Goal: Transaction & Acquisition: Purchase product/service

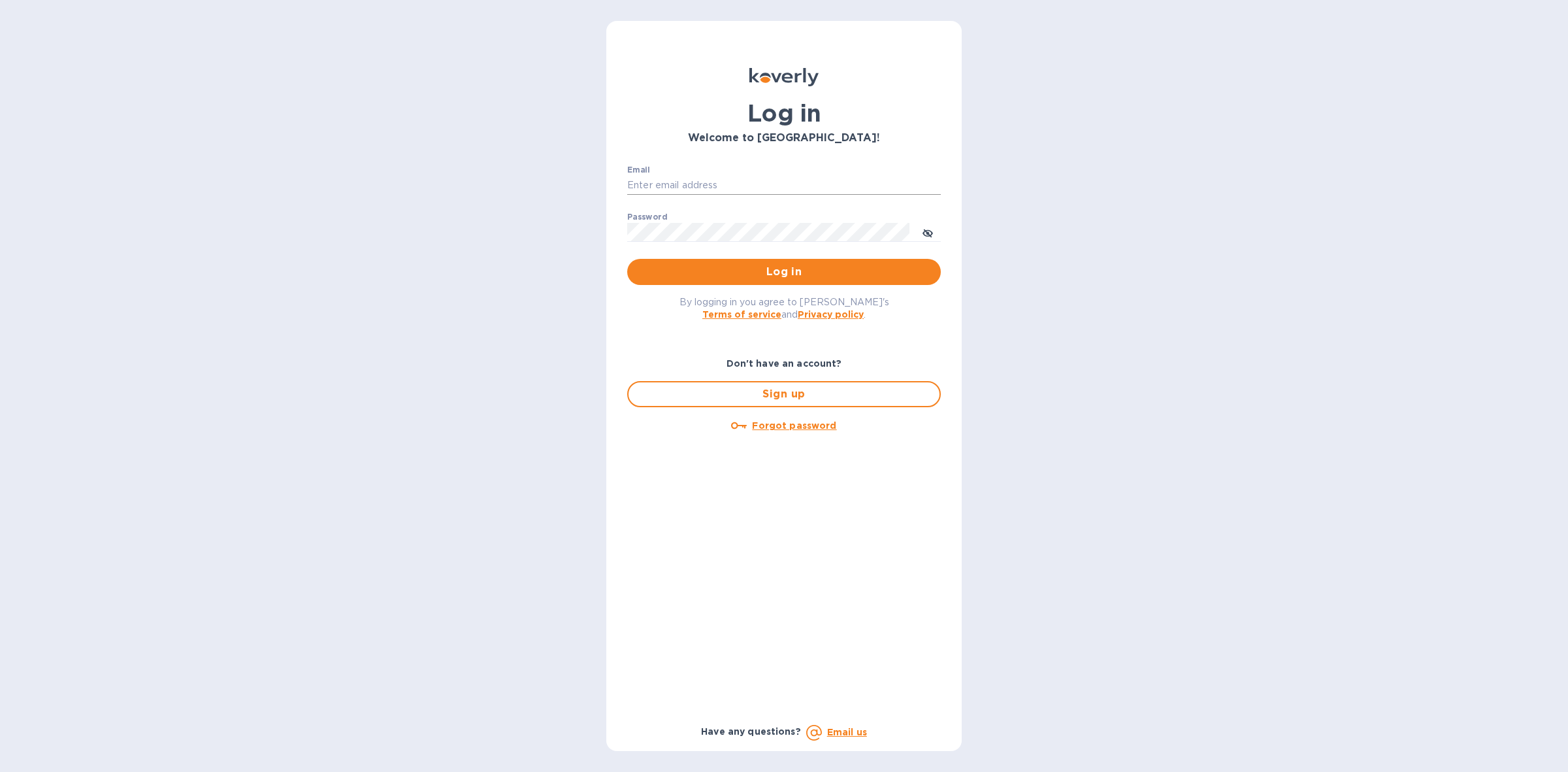
click at [805, 177] on input "Email" at bounding box center [784, 185] width 313 height 19
type input "louis@hyclogistics.com"
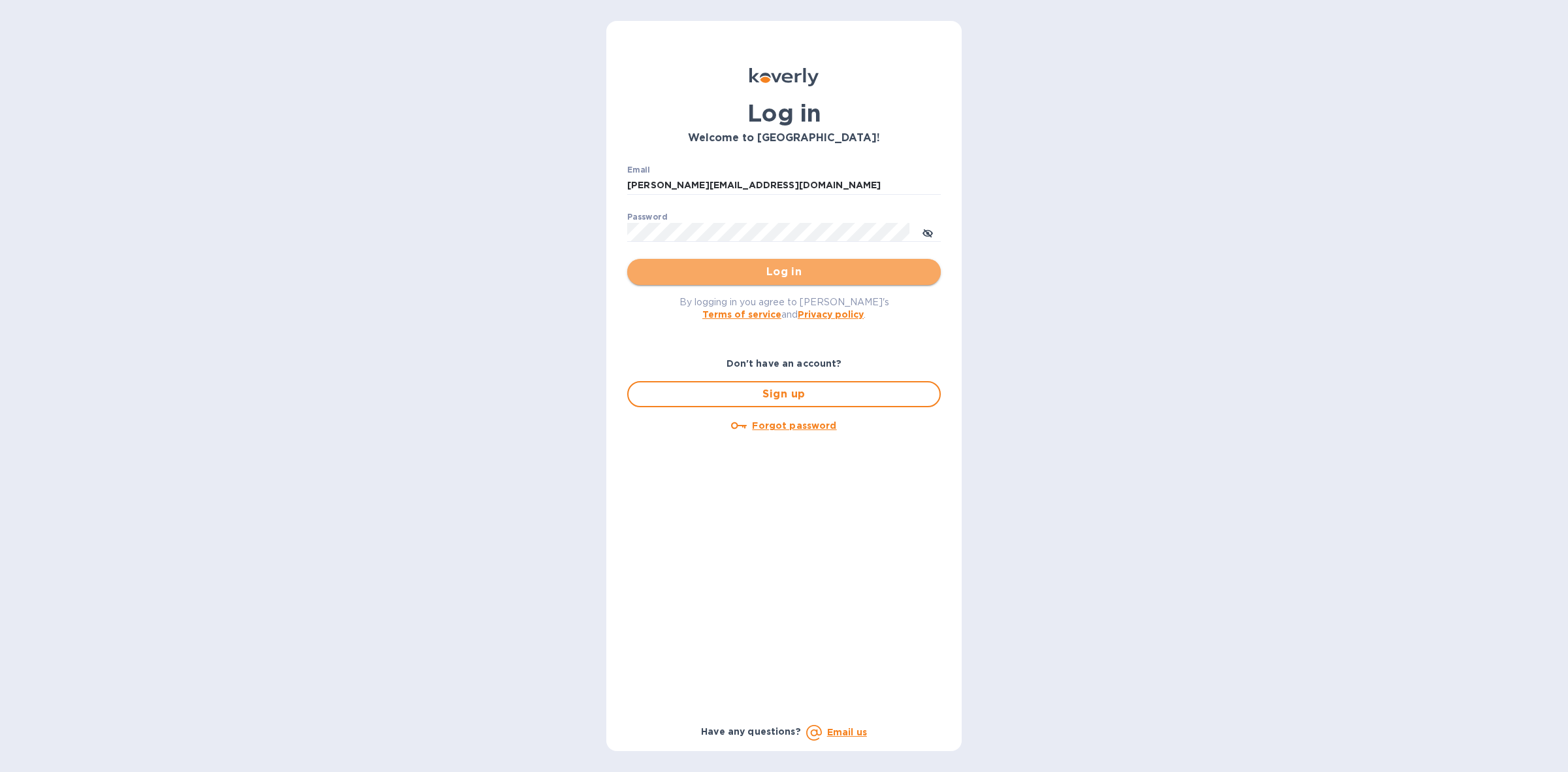
click at [781, 268] on span "Log in" at bounding box center [784, 272] width 293 height 16
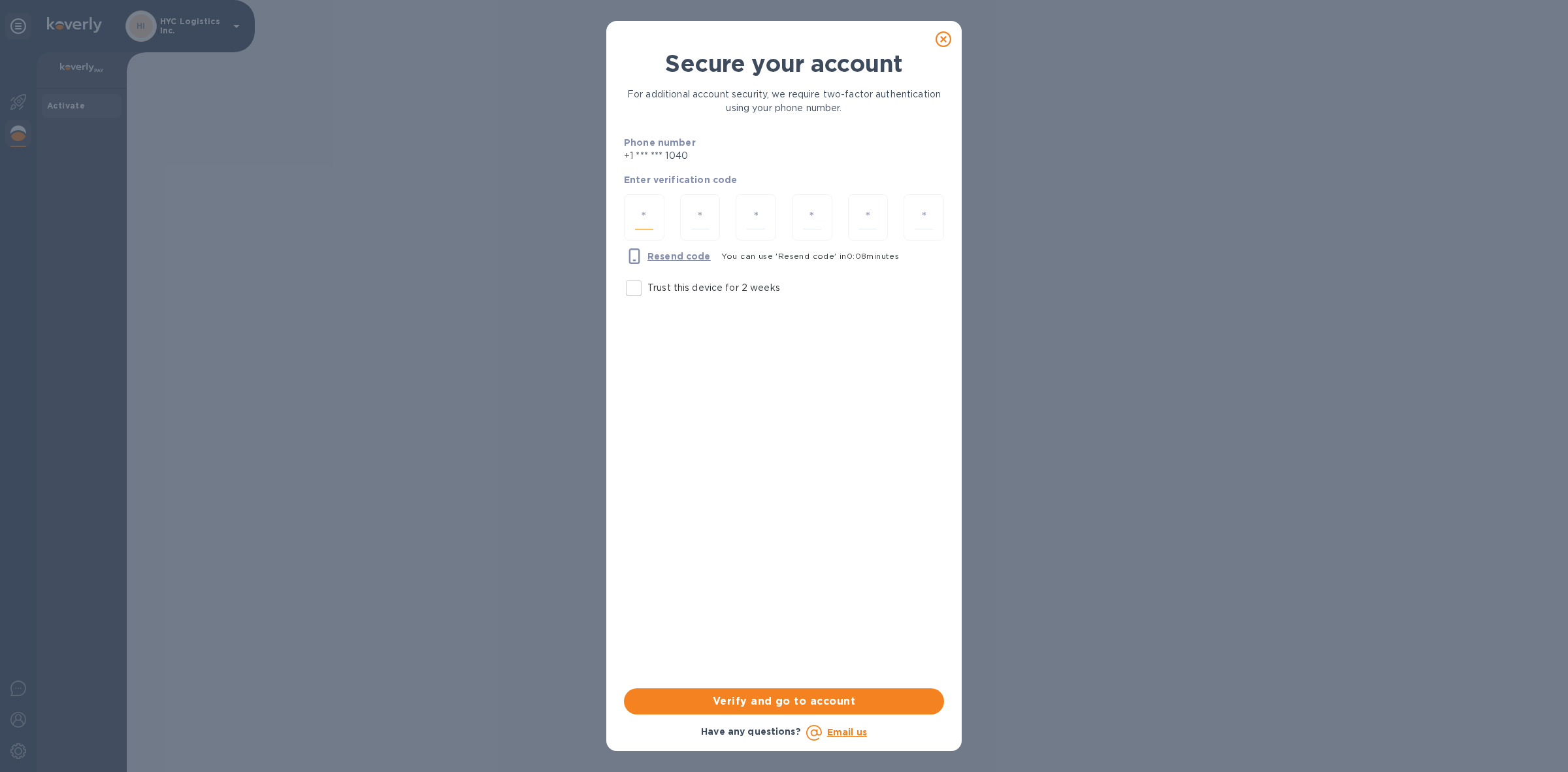
click at [648, 218] on input "number" at bounding box center [644, 217] width 19 height 24
type input "1"
type input "9"
type input "3"
type input "9"
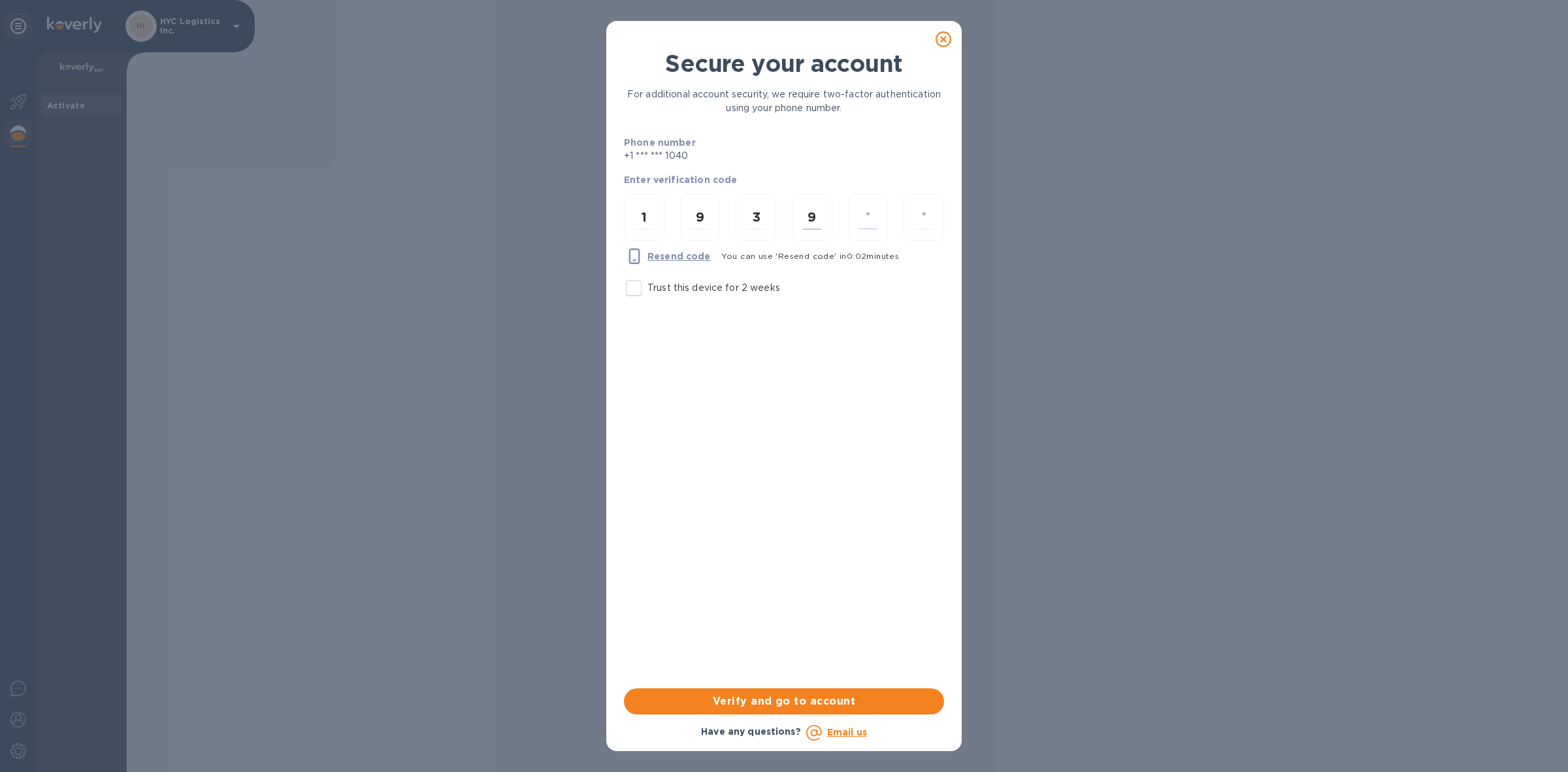
type input "8"
type input "1"
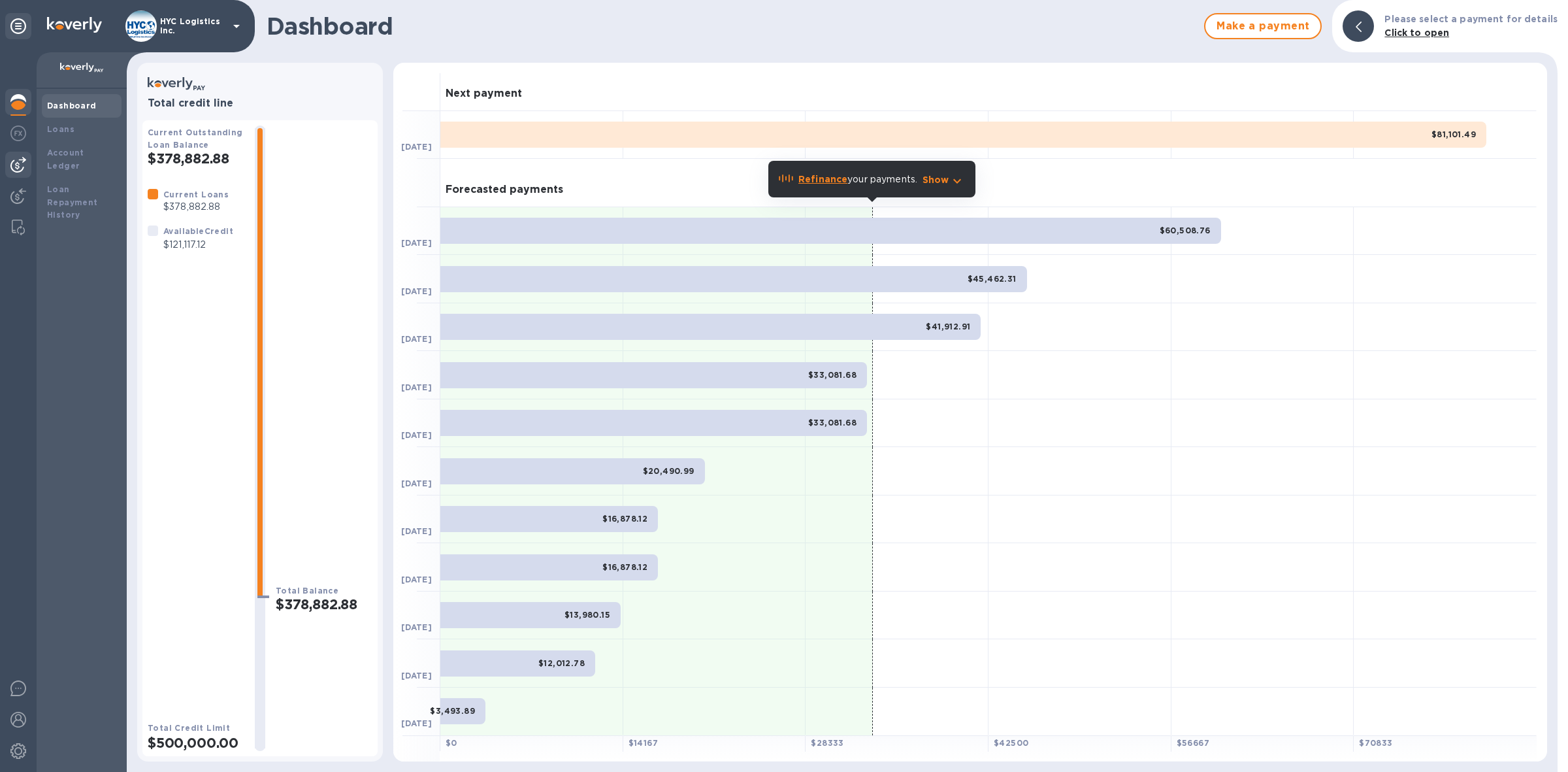
click at [12, 161] on img at bounding box center [18, 165] width 16 height 16
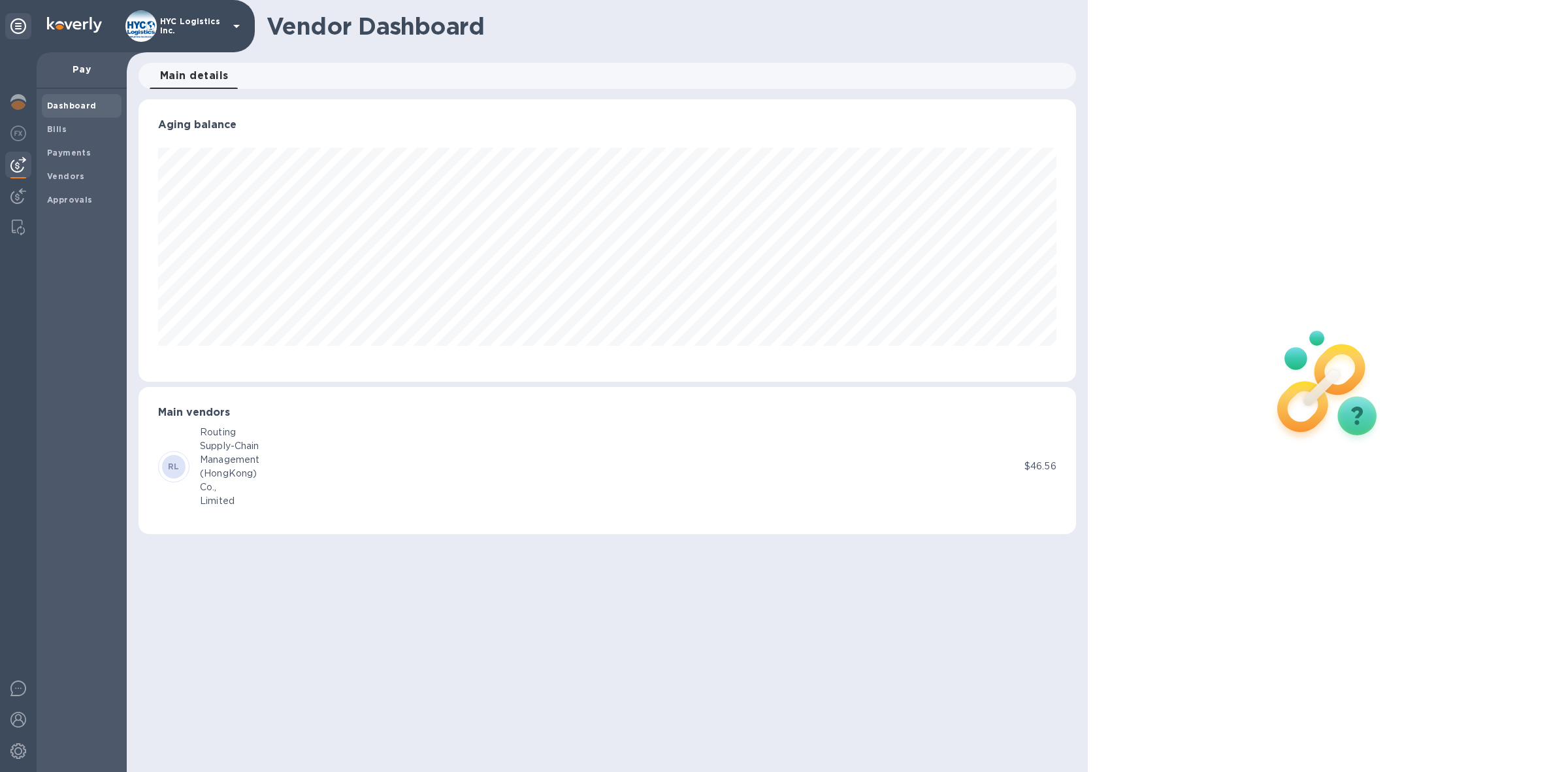
scroll to position [281, 938]
click at [65, 171] on b "Vendors" at bounding box center [66, 176] width 38 height 10
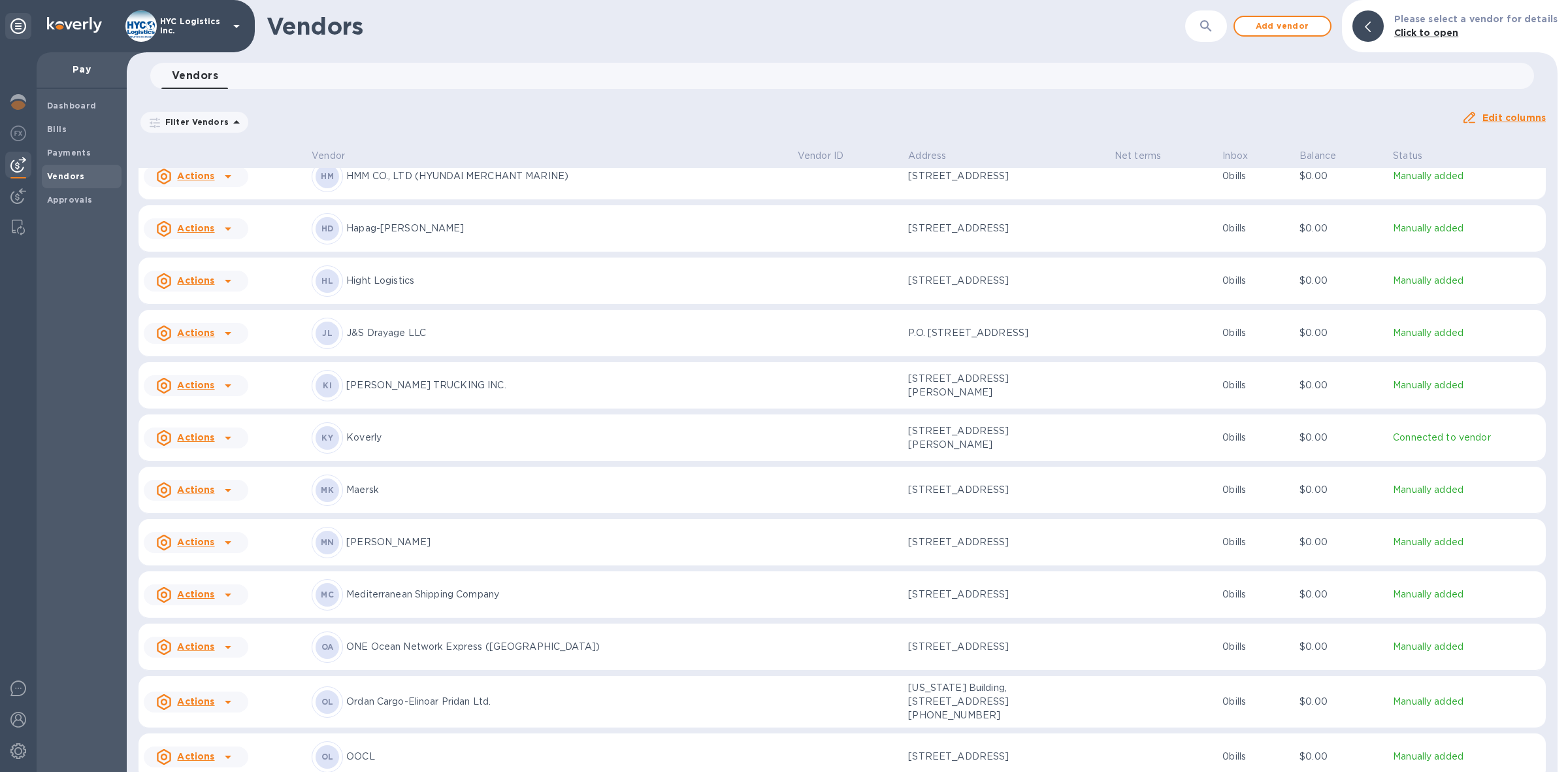
scroll to position [2079, 0]
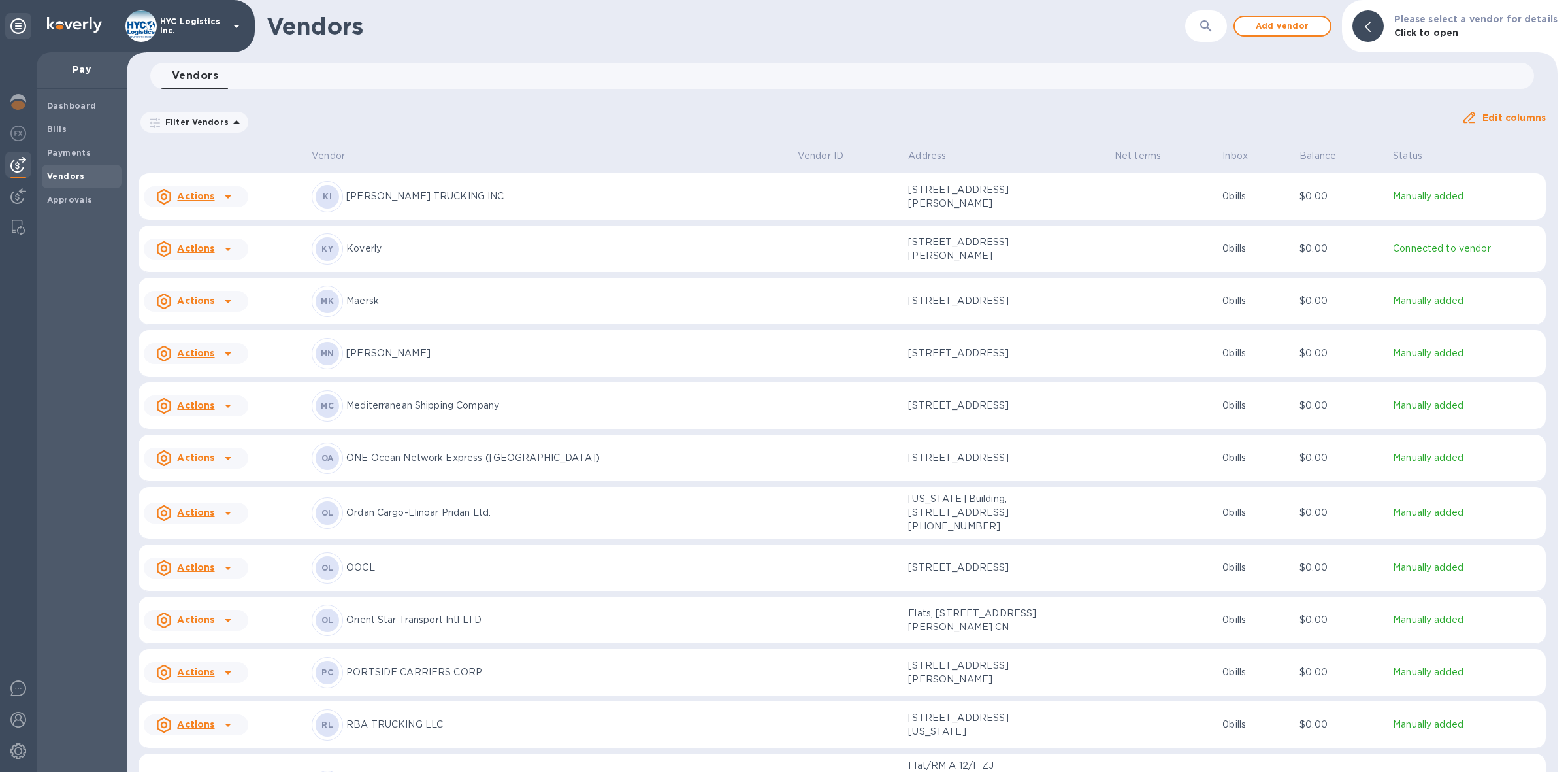
click at [208, 463] on u "Actions" at bounding box center [196, 457] width 37 height 10
click at [207, 518] on b "Add new bill" at bounding box center [211, 520] width 61 height 10
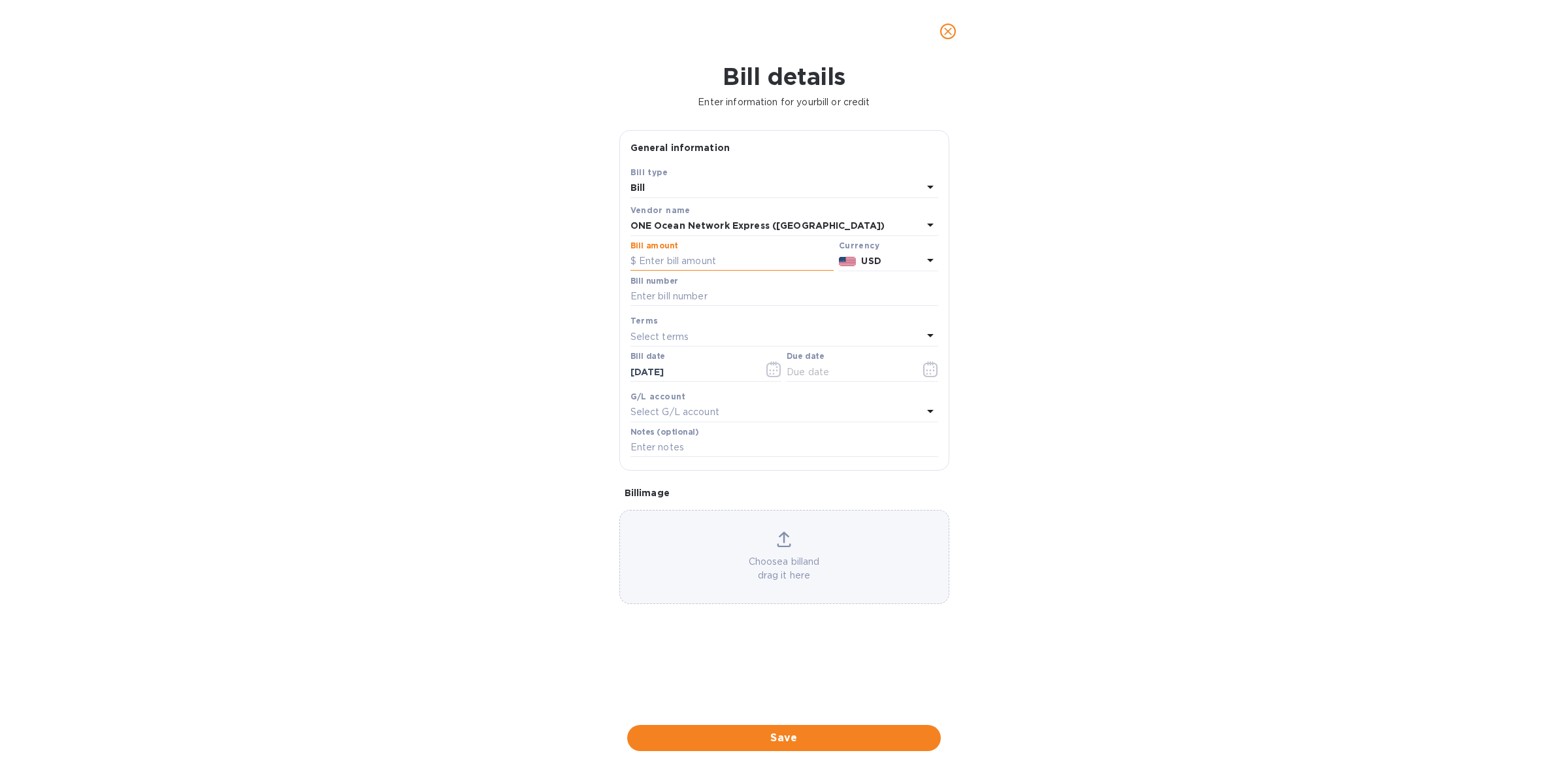
click at [704, 256] on input "text" at bounding box center [732, 261] width 203 height 19
type input "4,302"
click at [673, 296] on input "text" at bounding box center [784, 296] width 308 height 19
paste input "ONEYSZPFH6065600"
type input "ONEYSZPFH6065600"
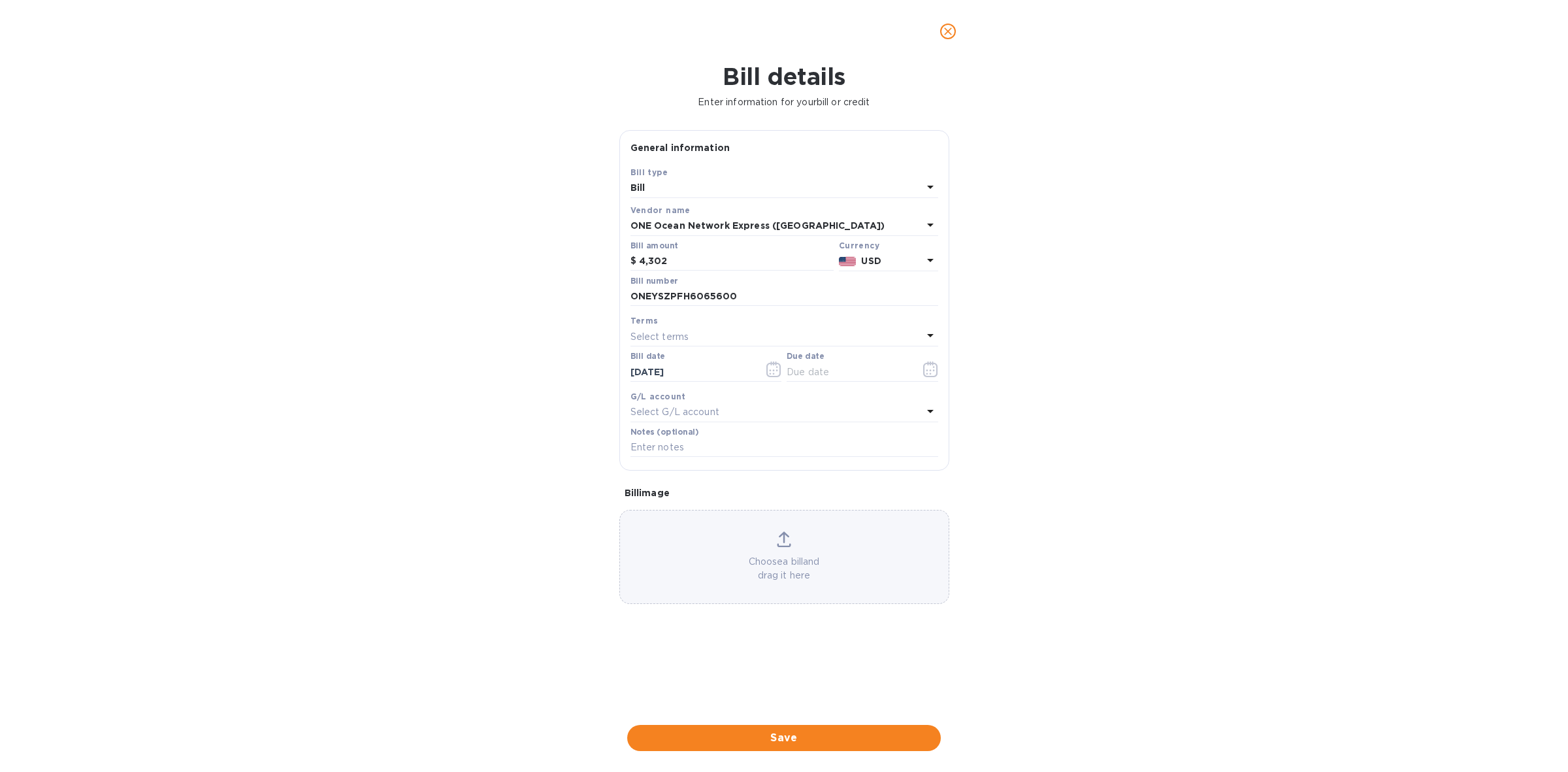
click at [683, 334] on p "Select terms" at bounding box center [660, 337] width 59 height 14
click at [680, 505] on p "COD" at bounding box center [780, 508] width 277 height 14
type input "[DATE]"
click at [746, 733] on span "Save" at bounding box center [784, 738] width 293 height 16
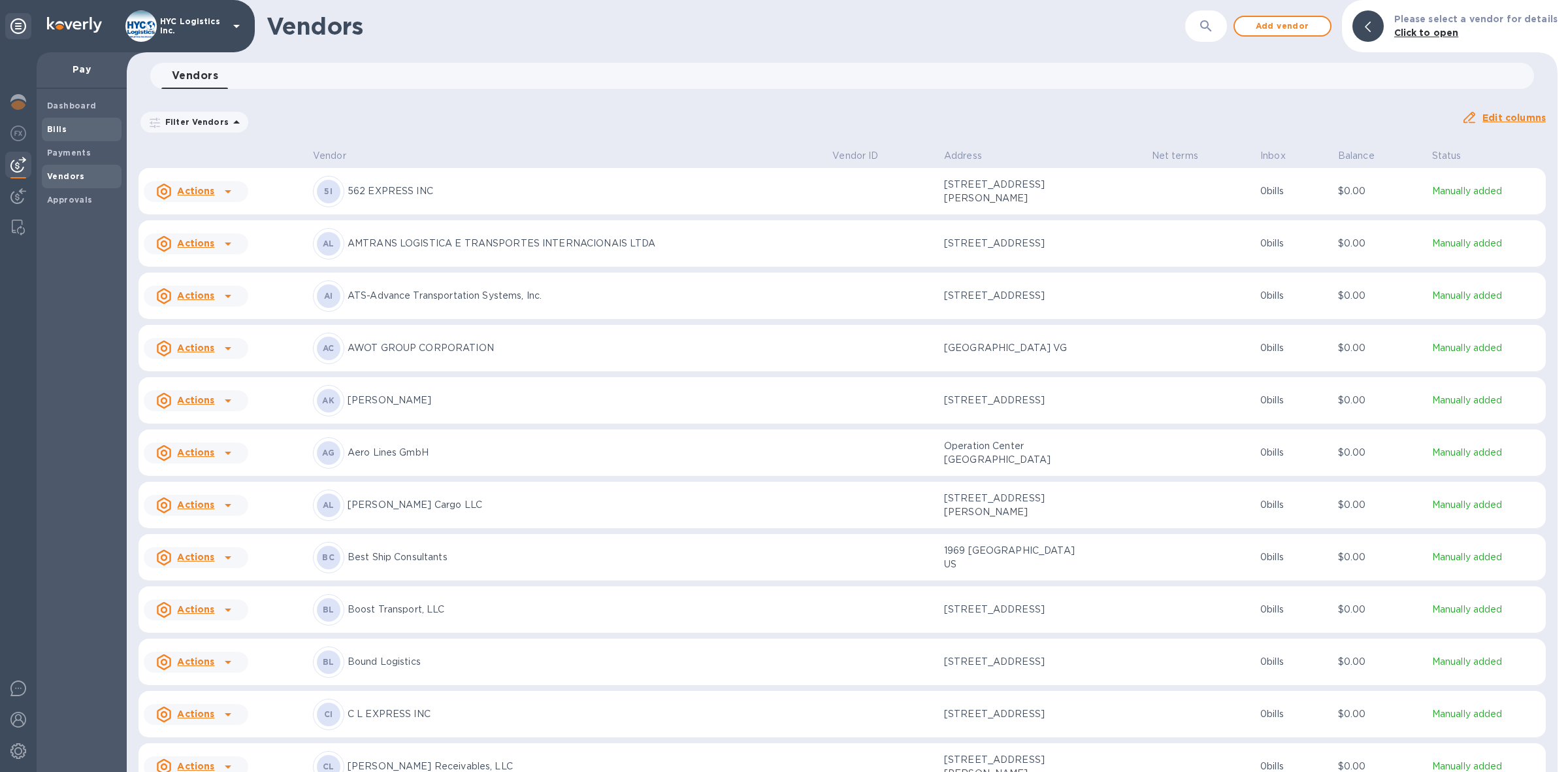
click at [54, 123] on span "Bills" at bounding box center [57, 129] width 19 height 13
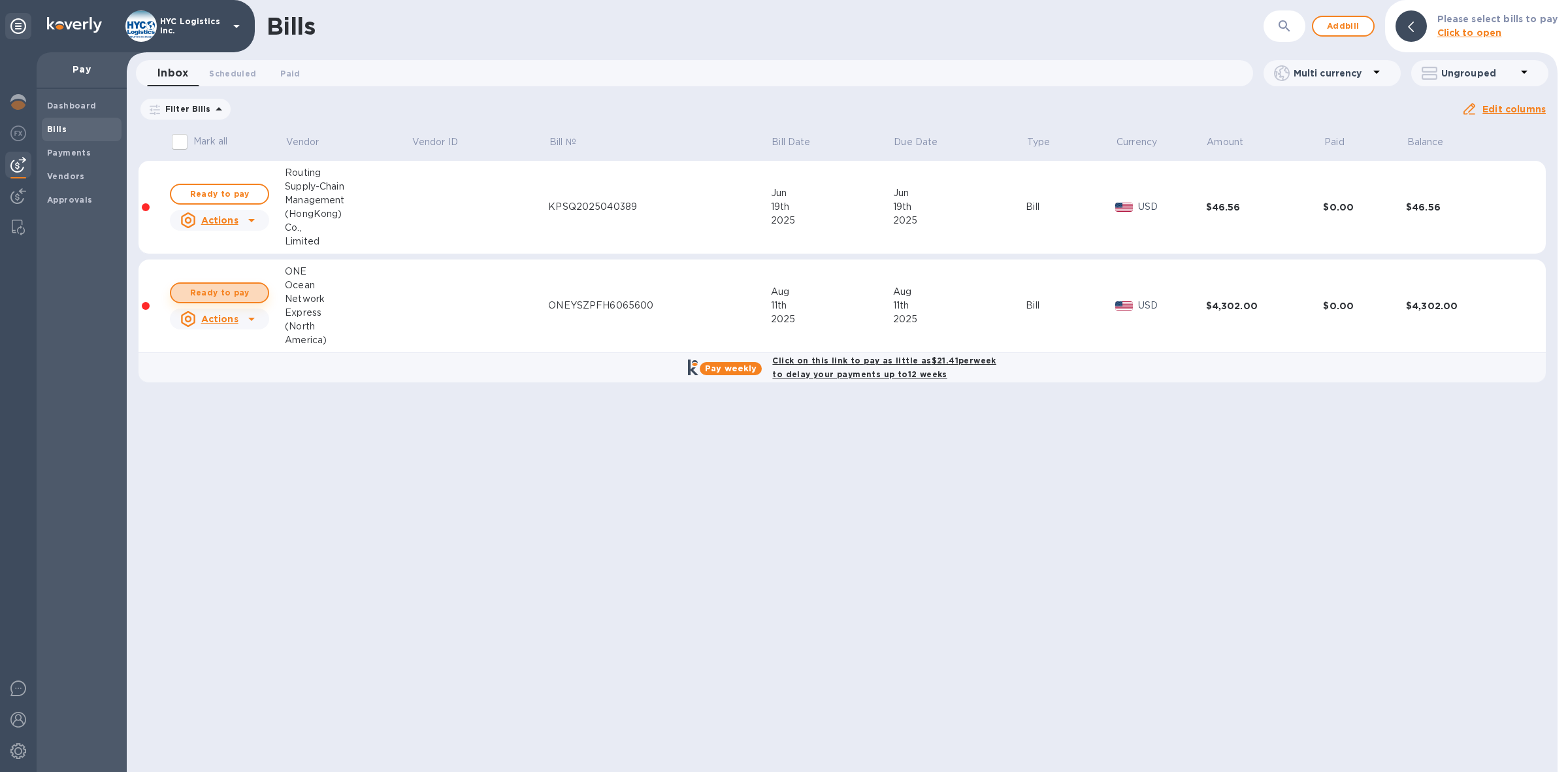
click at [224, 289] on span "Ready to pay" at bounding box center [219, 292] width 75 height 16
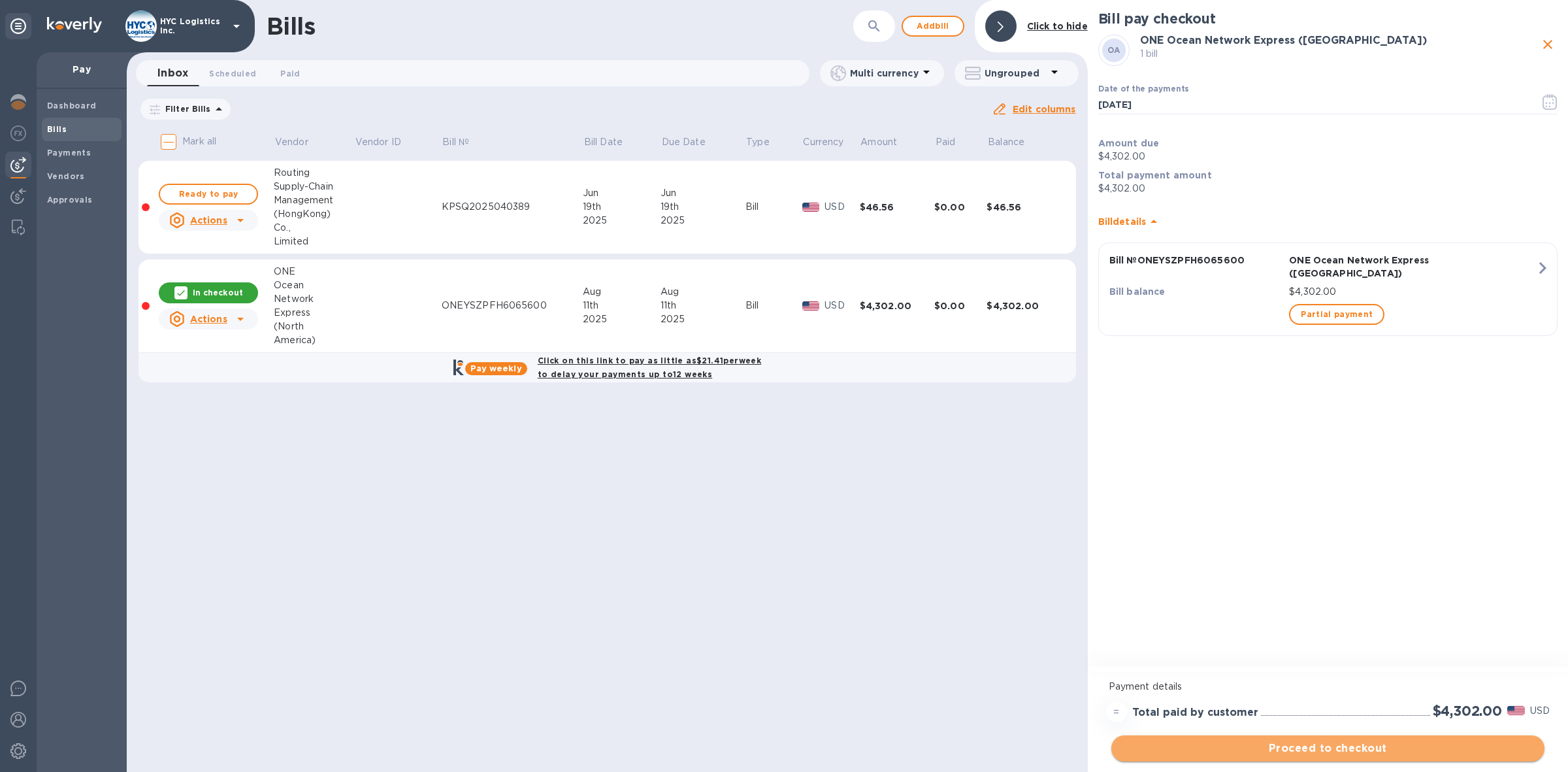
click at [1357, 742] on span "Proceed to checkout" at bounding box center [1328, 748] width 412 height 16
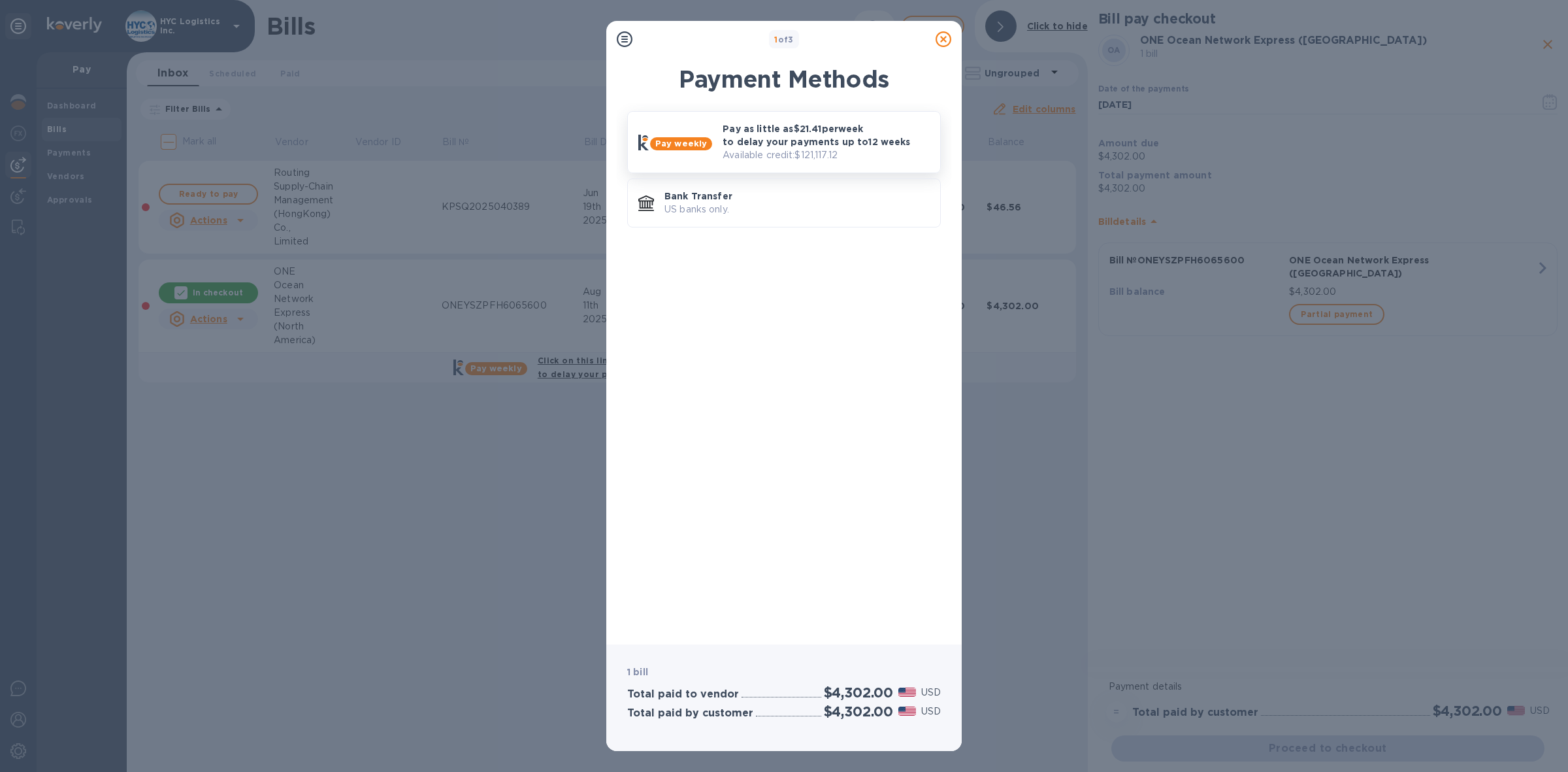
click at [759, 123] on p "Pay as little as $21.41 per week to delay your payments up to 12 weeks" at bounding box center [826, 135] width 207 height 26
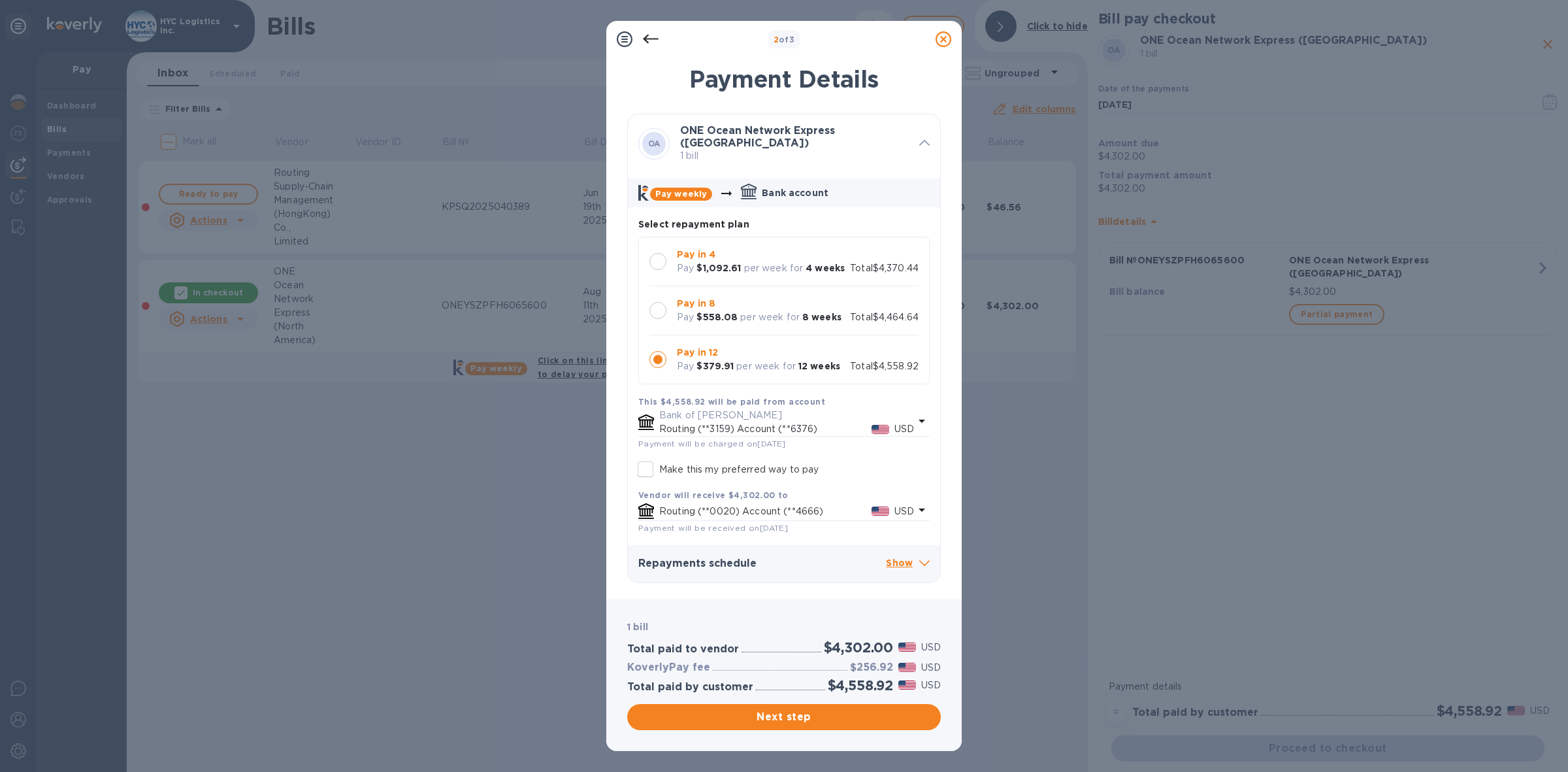
click at [660, 260] on div at bounding box center [658, 261] width 17 height 17
click at [850, 712] on span "Next step" at bounding box center [784, 717] width 293 height 16
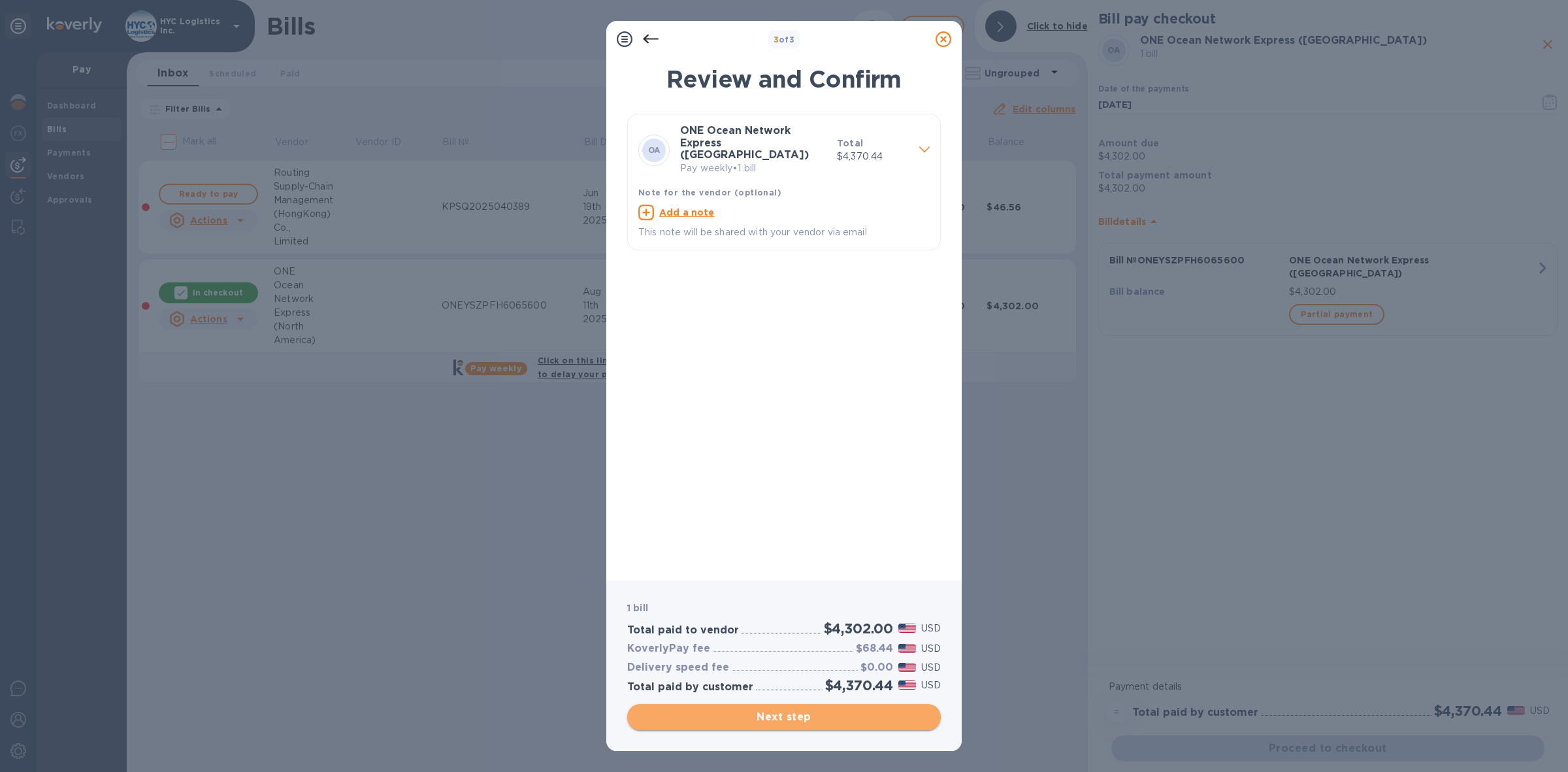
click at [823, 715] on span "Next step" at bounding box center [784, 717] width 293 height 16
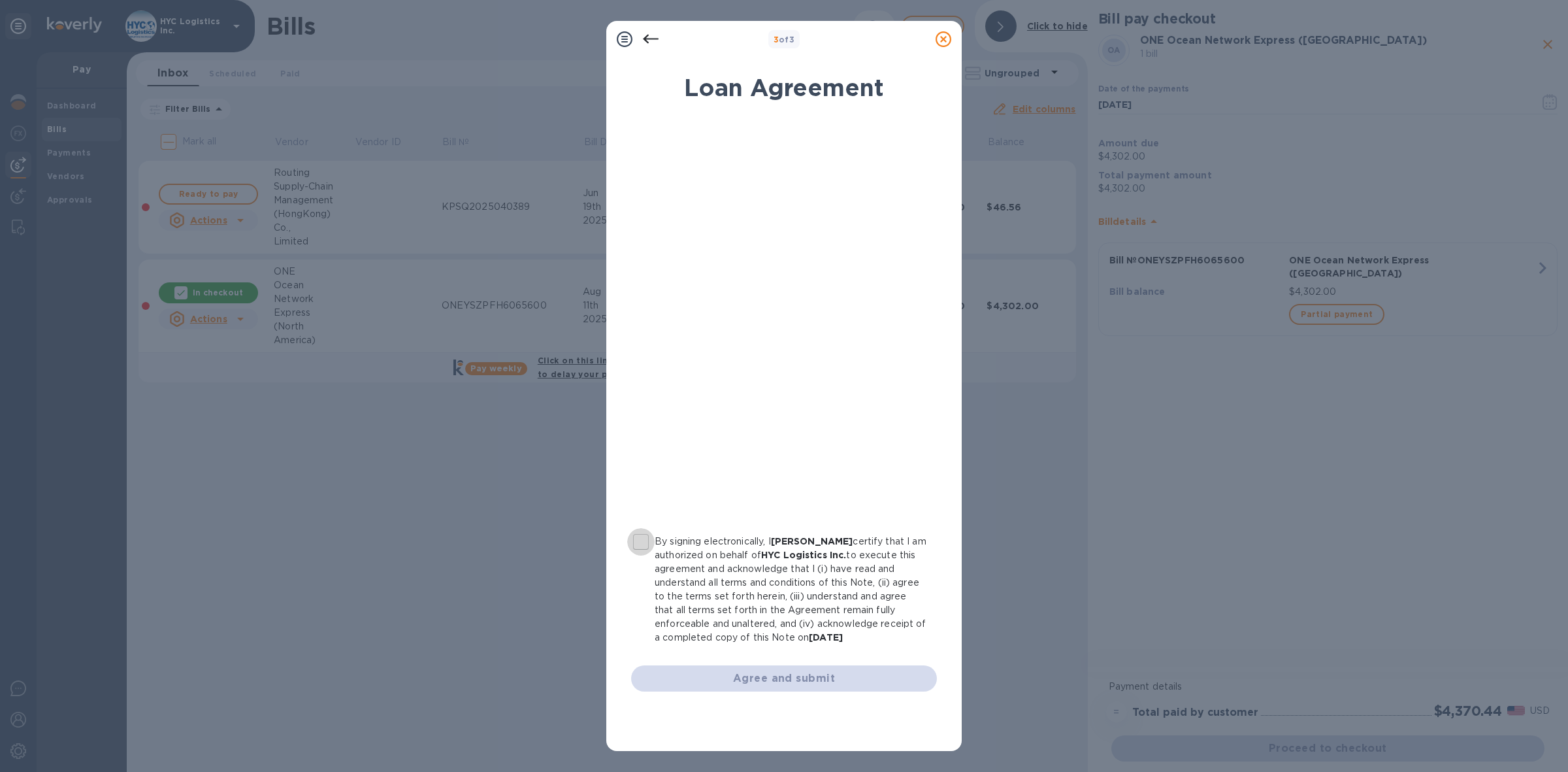
drag, startPoint x: 641, startPoint y: 538, endPoint x: 655, endPoint y: 538, distance: 14.0
click at [641, 539] on input "By signing electronically, I [PERSON_NAME] certify that I am authorized on beha…" at bounding box center [641, 541] width 27 height 27
checkbox input "true"
click at [756, 682] on span "Agree and submit" at bounding box center [784, 678] width 285 height 16
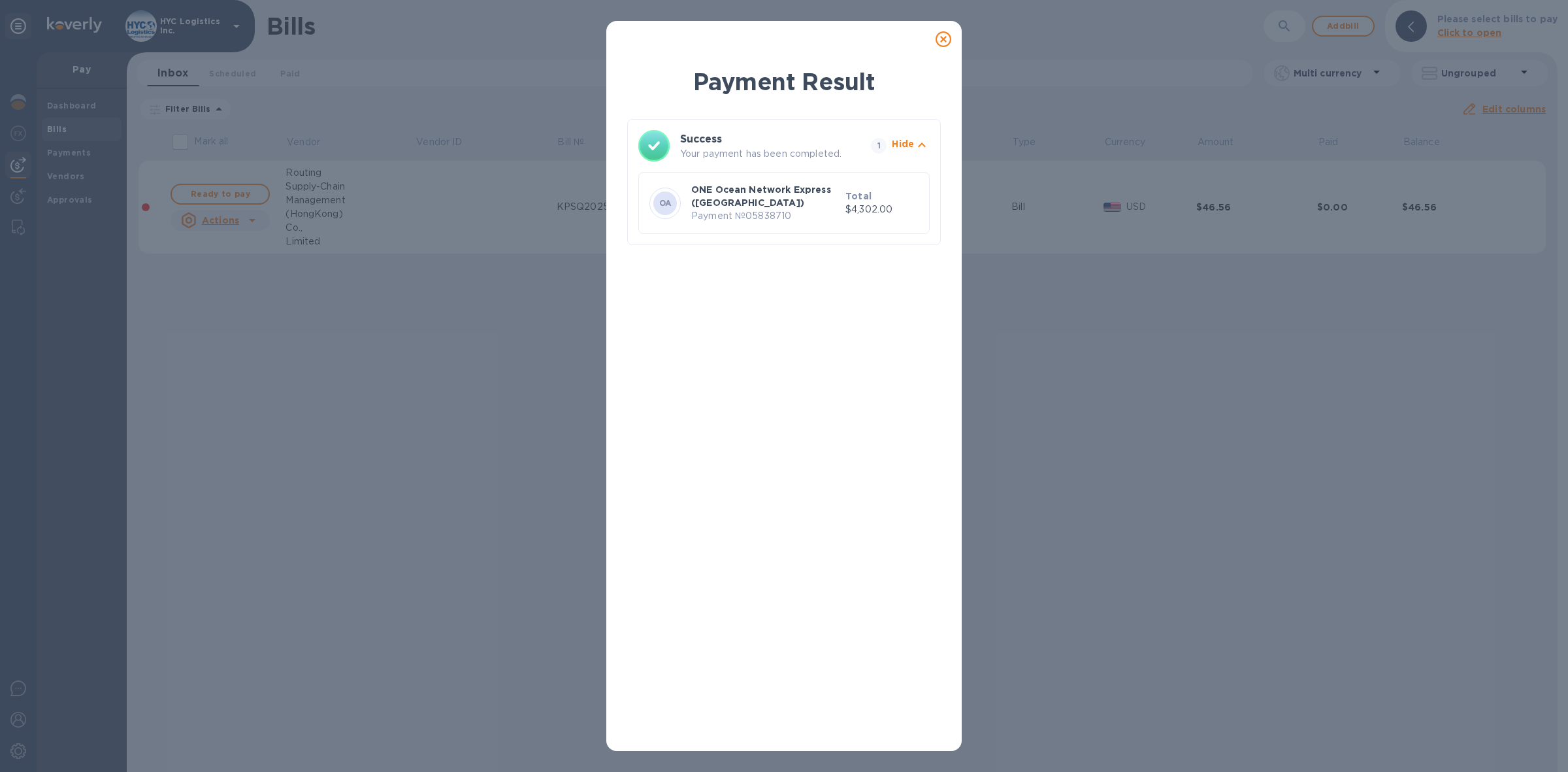
click at [763, 215] on p "Payment № 05838710" at bounding box center [766, 216] width 149 height 14
copy p "05838710"
click at [944, 40] on icon at bounding box center [944, 39] width 16 height 16
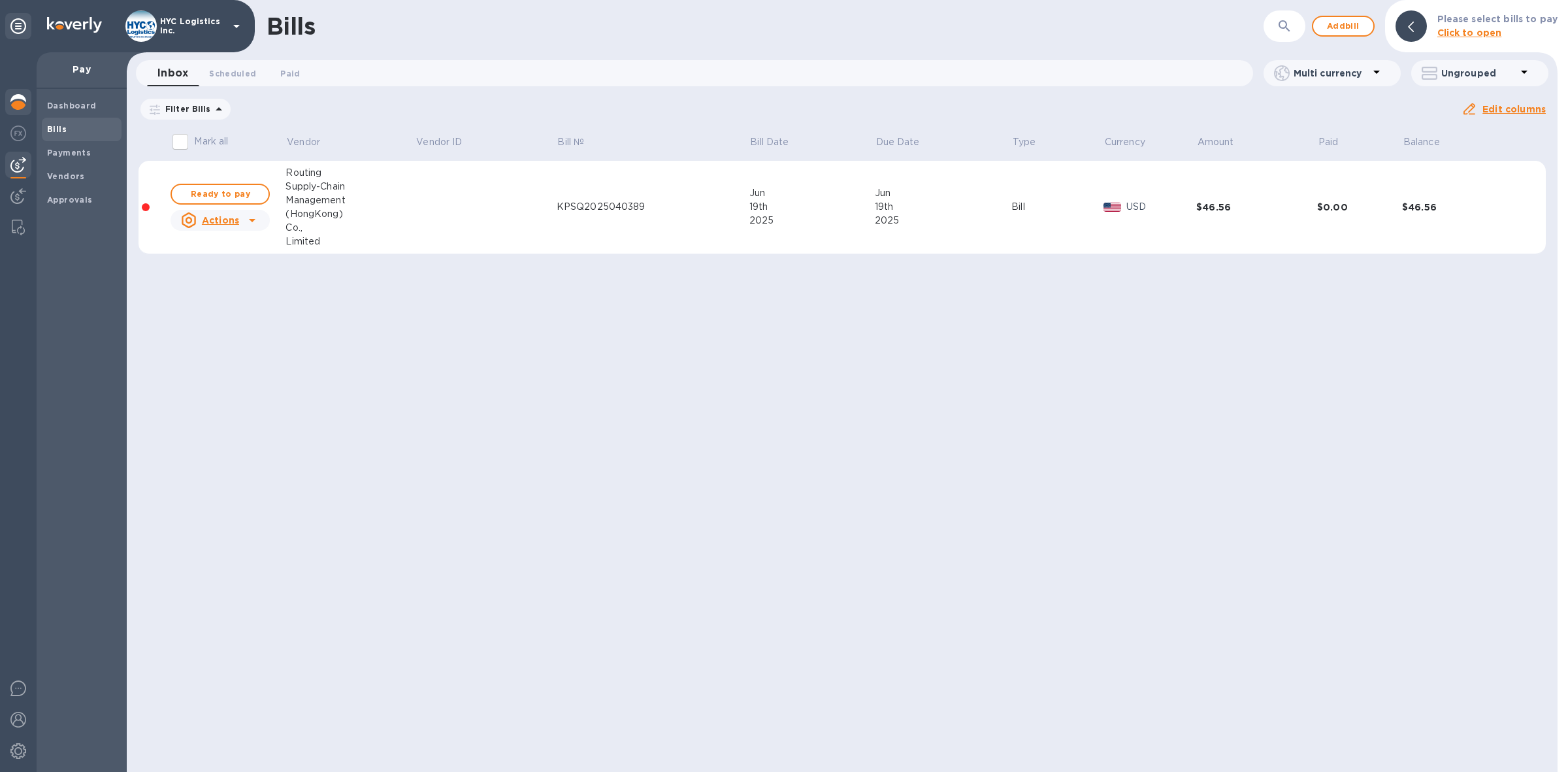
click at [15, 94] on img at bounding box center [18, 102] width 16 height 16
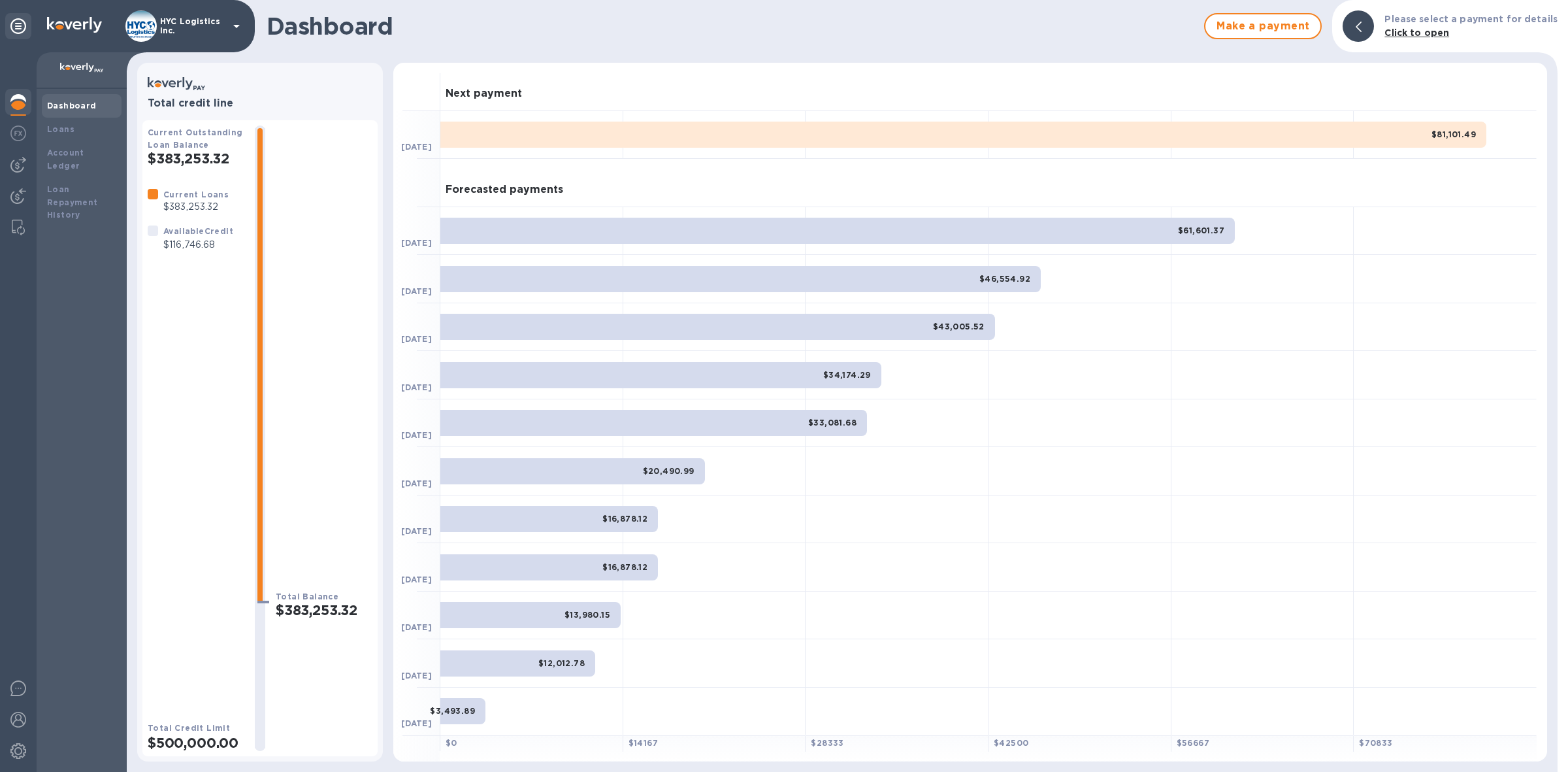
click at [47, 101] on b "Dashboard" at bounding box center [72, 105] width 50 height 10
